Goal: Transaction & Acquisition: Purchase product/service

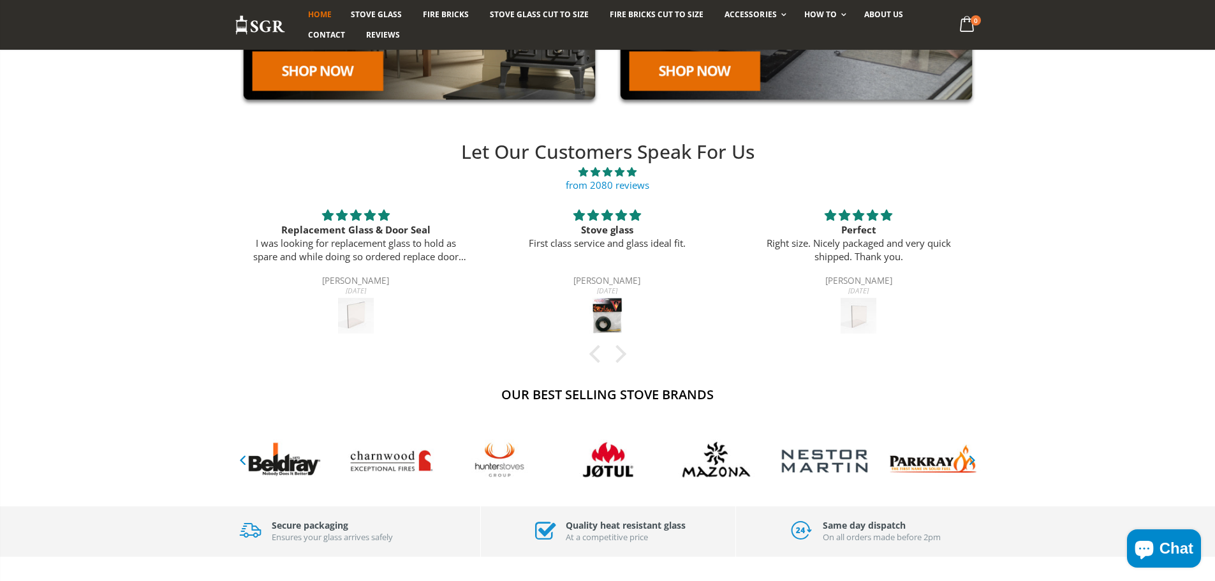
scroll to position [316, 0]
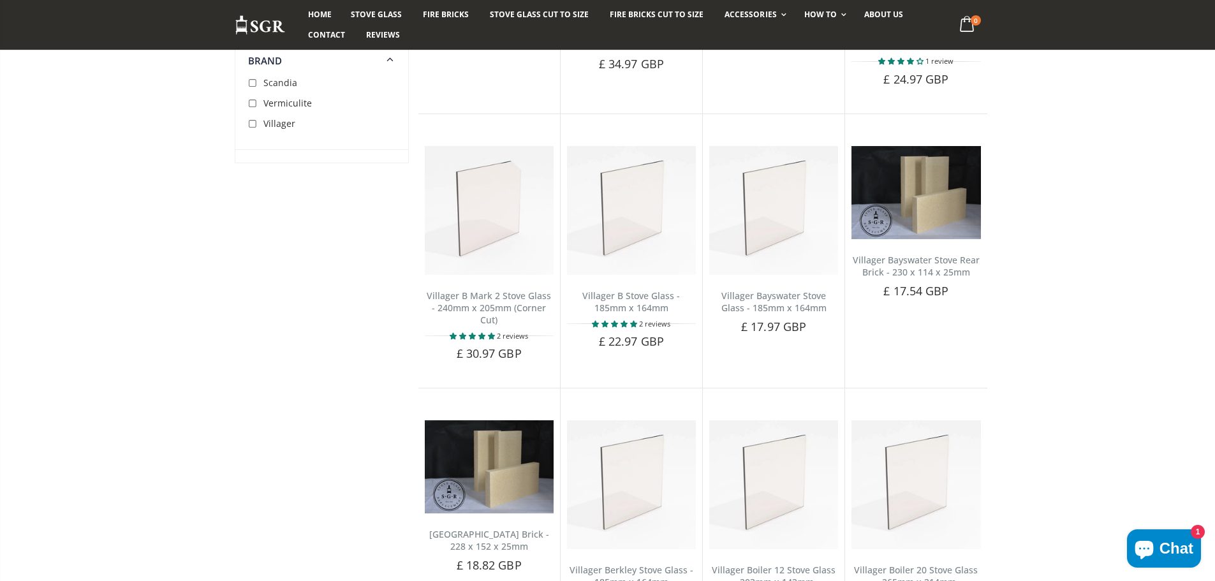
scroll to position [255, 0]
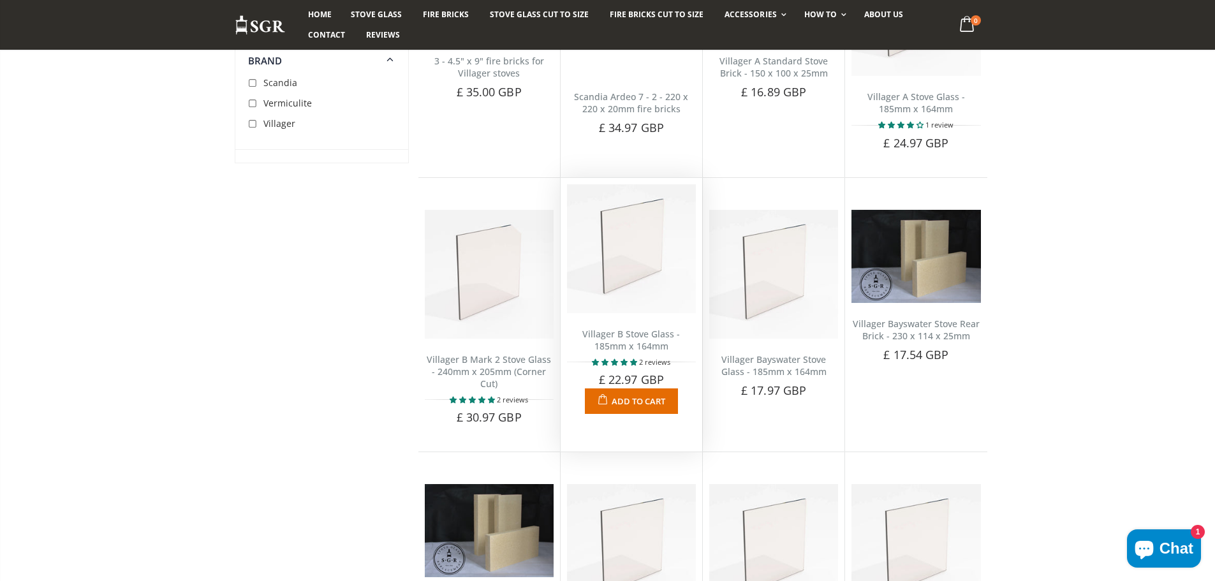
click at [643, 405] on span "Add to Cart" at bounding box center [639, 401] width 54 height 11
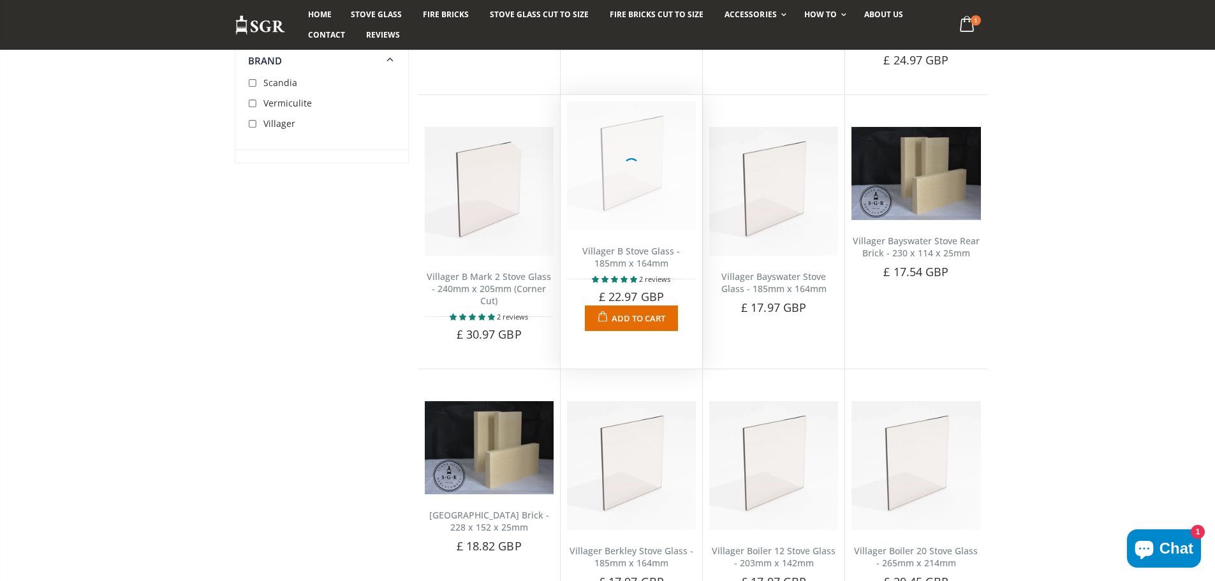
scroll to position [383, 0]
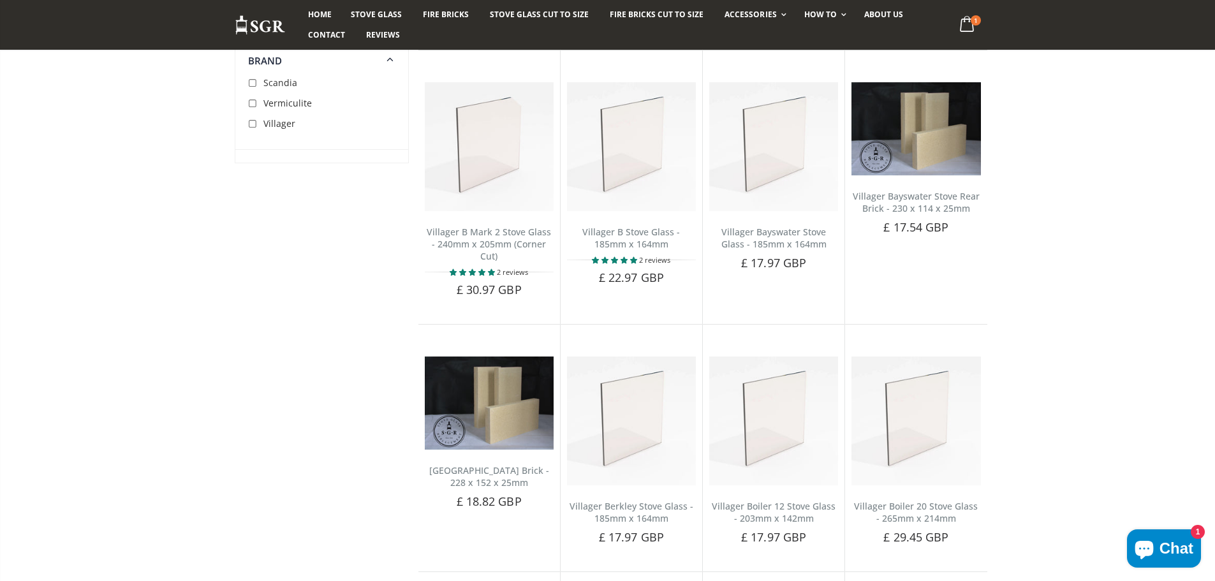
click at [619, 331] on div "Villager Berkley Stove Glass - 185mm x 164mm No reviews Choose a brand that las…" at bounding box center [632, 444] width 142 height 241
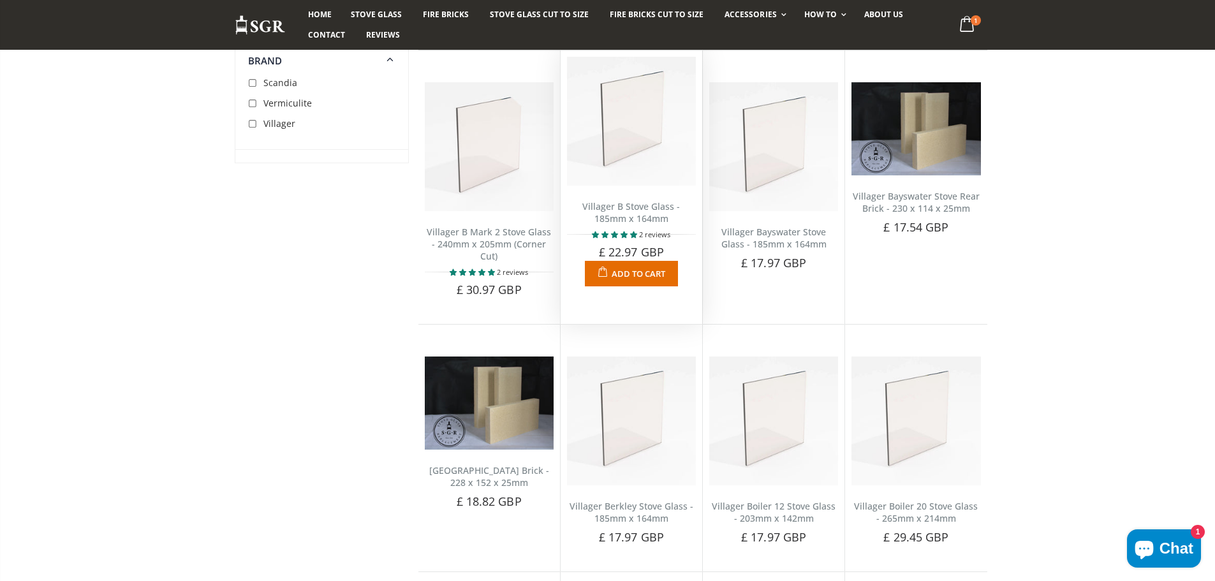
click at [627, 271] on span "Add to Cart" at bounding box center [639, 273] width 54 height 11
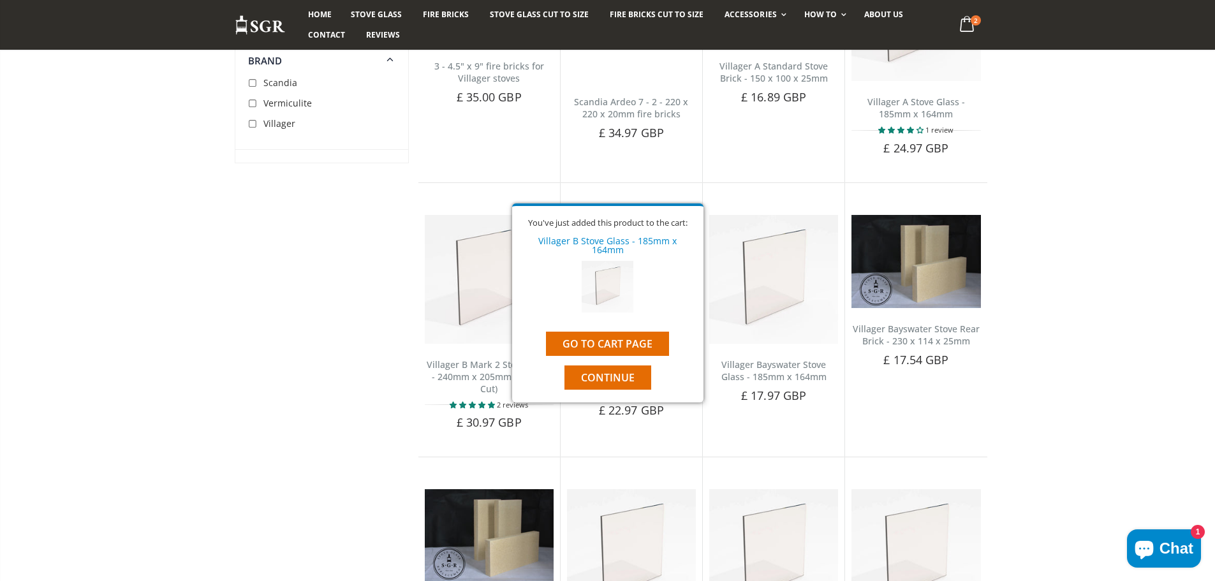
scroll to position [0, 0]
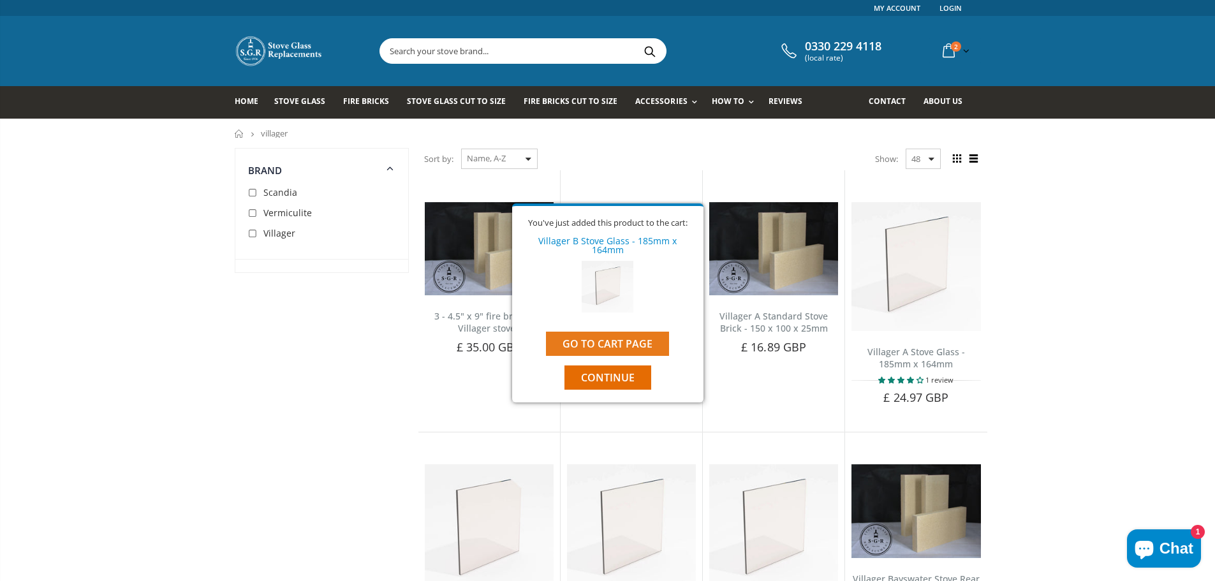
click at [616, 332] on link "Go to cart page" at bounding box center [607, 344] width 123 height 24
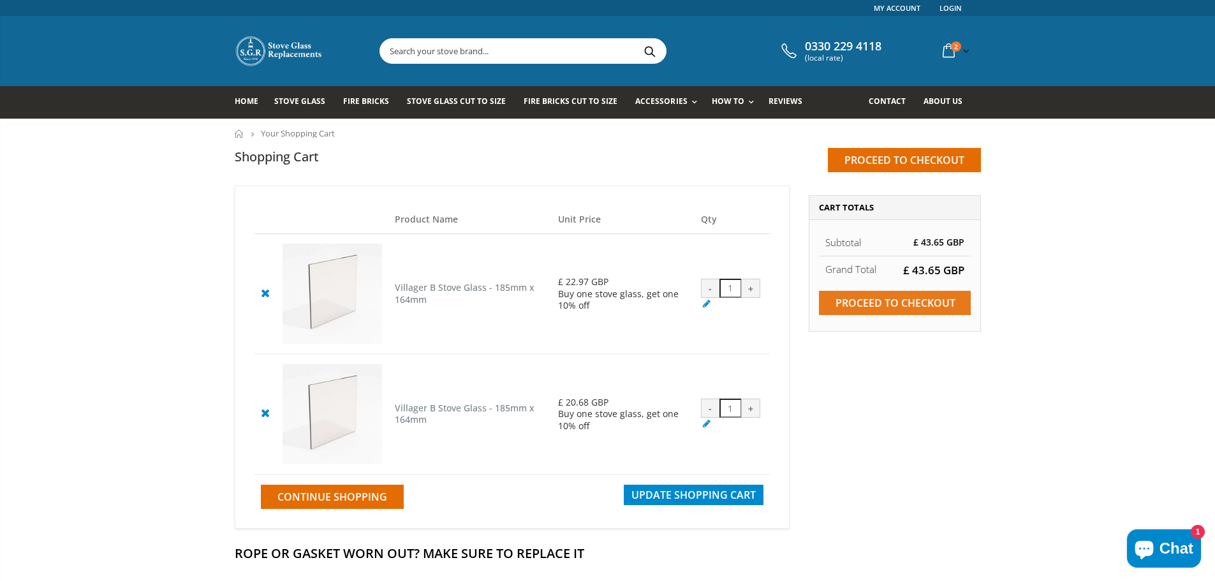
click at [844, 299] on input "Proceed to checkout" at bounding box center [895, 303] width 152 height 24
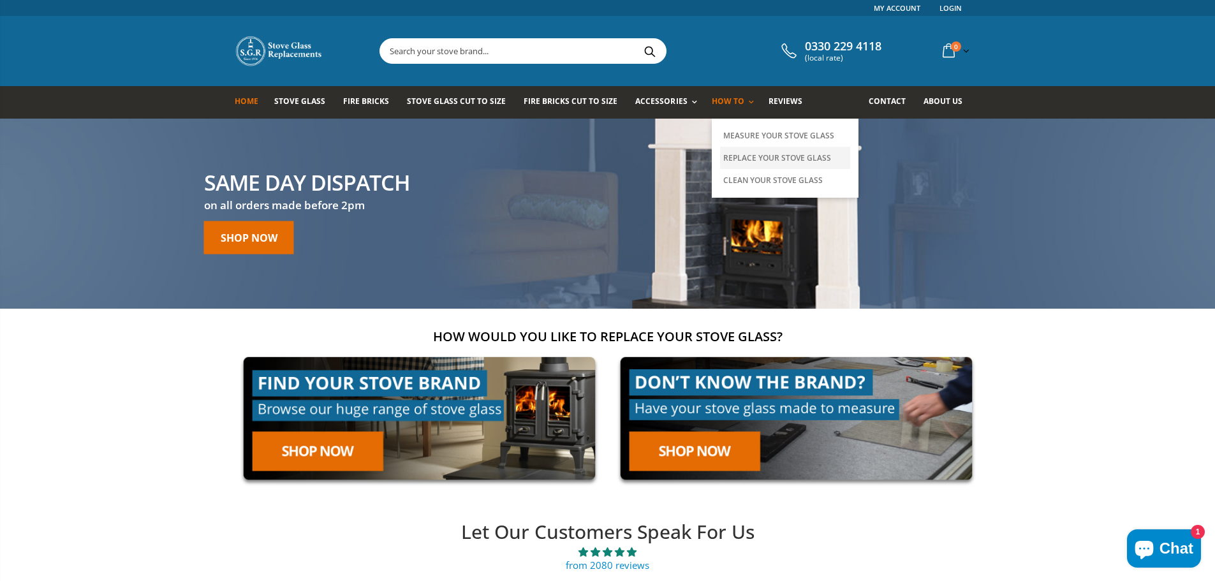
click at [740, 156] on link "Replace Your Stove Glass" at bounding box center [785, 158] width 130 height 22
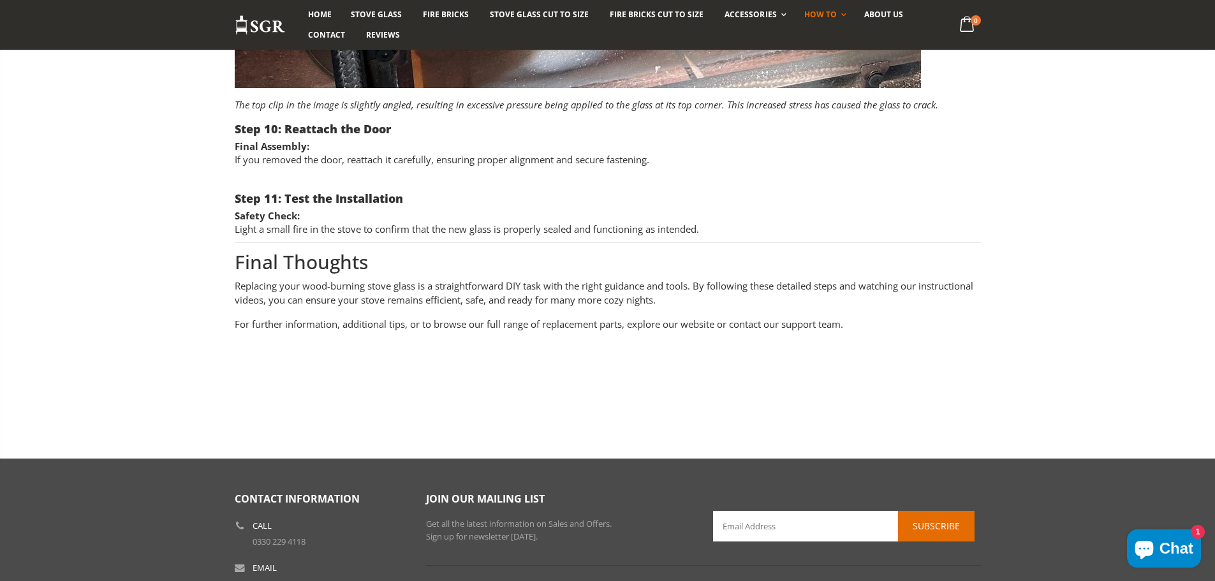
scroll to position [4147, 0]
